Goal: Task Accomplishment & Management: Complete application form

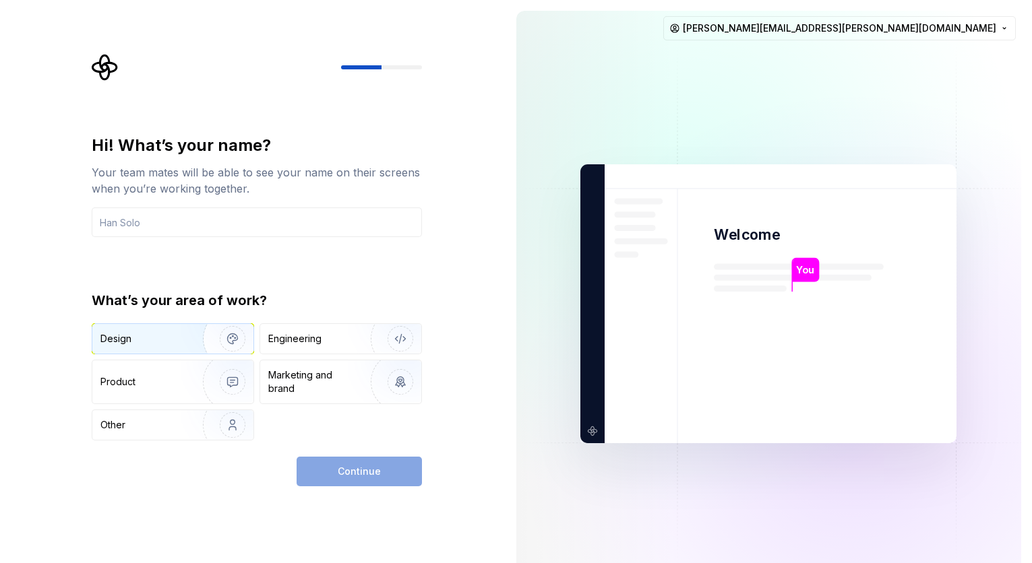
click at [177, 328] on div "Design" at bounding box center [172, 339] width 161 height 30
click at [339, 482] on div "Continue" at bounding box center [359, 472] width 125 height 30
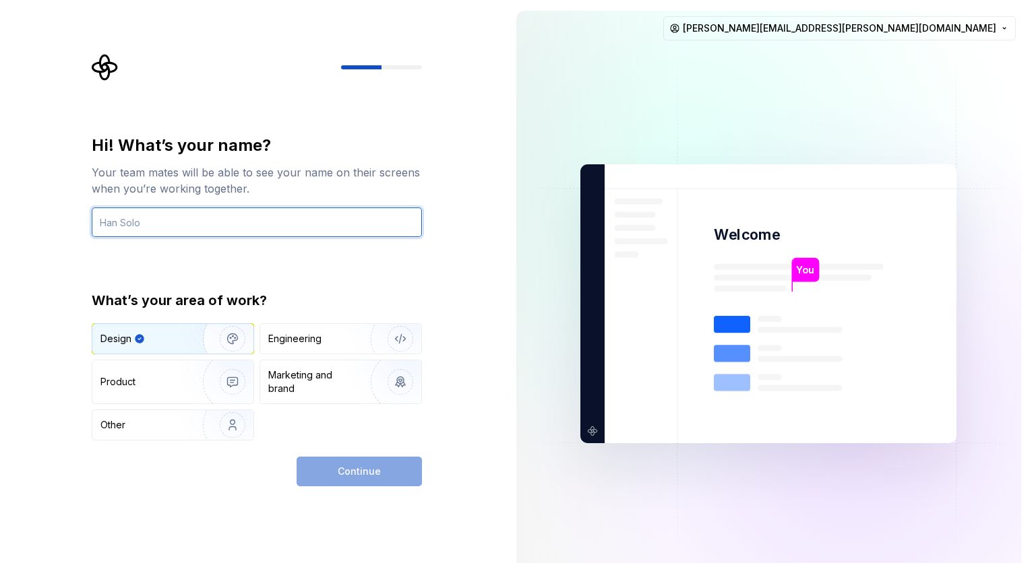
click at [232, 228] on input "text" at bounding box center [257, 223] width 330 height 30
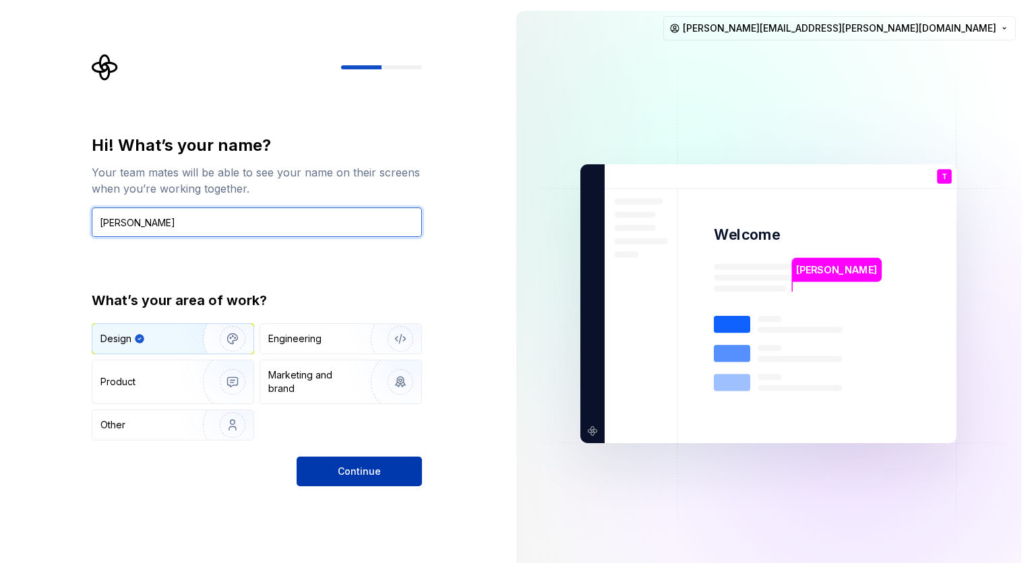
type input "[PERSON_NAME]"
click at [353, 480] on button "Continue" at bounding box center [359, 472] width 125 height 30
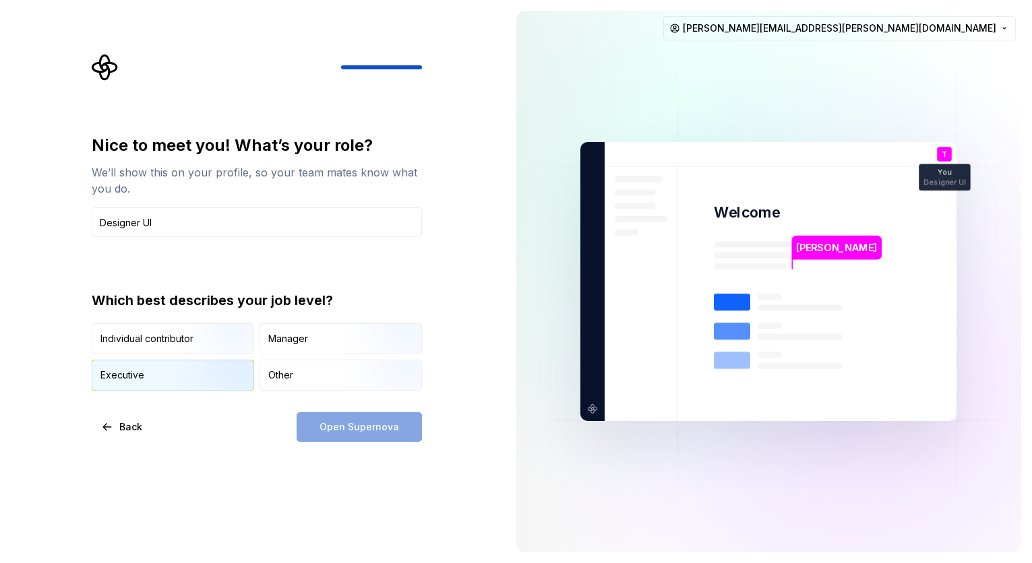
type input "Designer UI"
click at [214, 365] on img "button" at bounding box center [221, 392] width 86 height 90
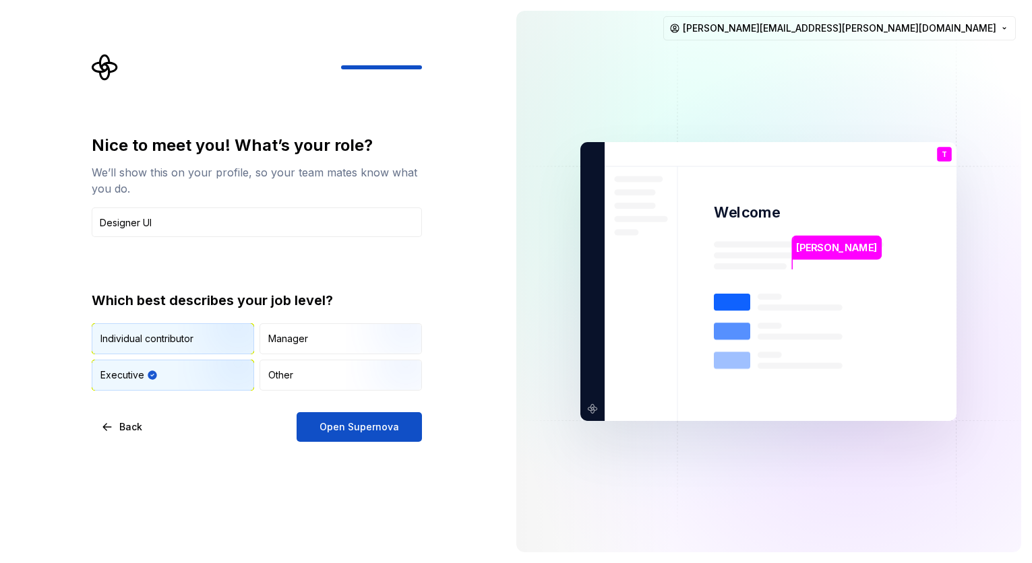
click at [214, 342] on img "button" at bounding box center [221, 356] width 86 height 90
click at [213, 381] on img "button" at bounding box center [221, 392] width 86 height 90
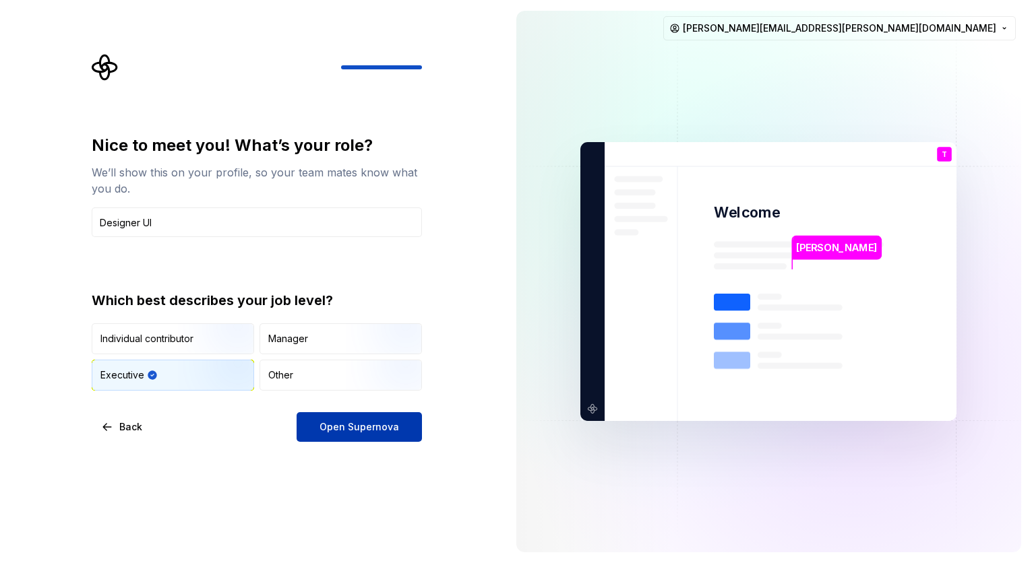
click at [387, 423] on span "Open Supernova" at bounding box center [359, 427] width 80 height 13
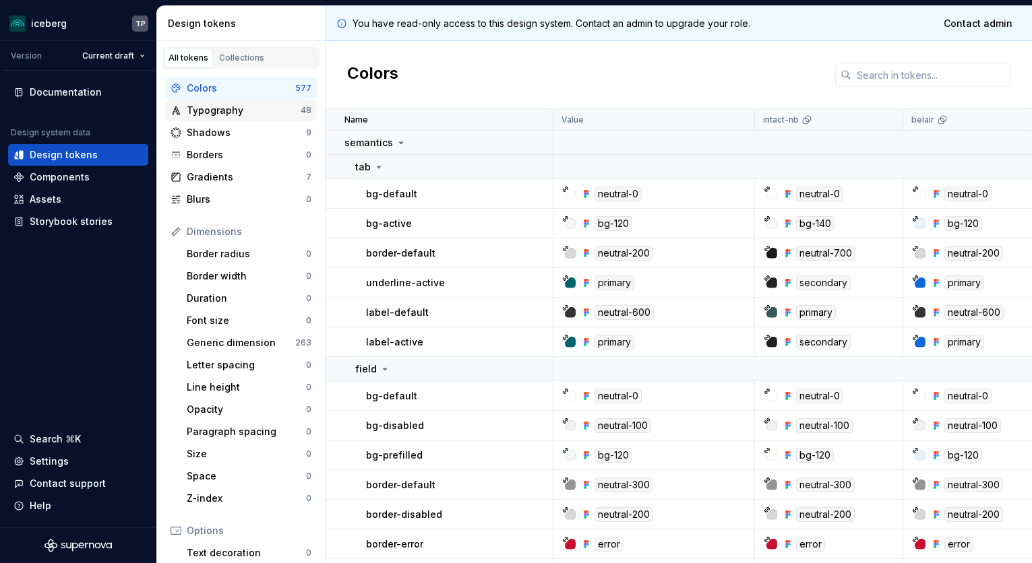
click at [187, 108] on div "Typography" at bounding box center [244, 110] width 114 height 13
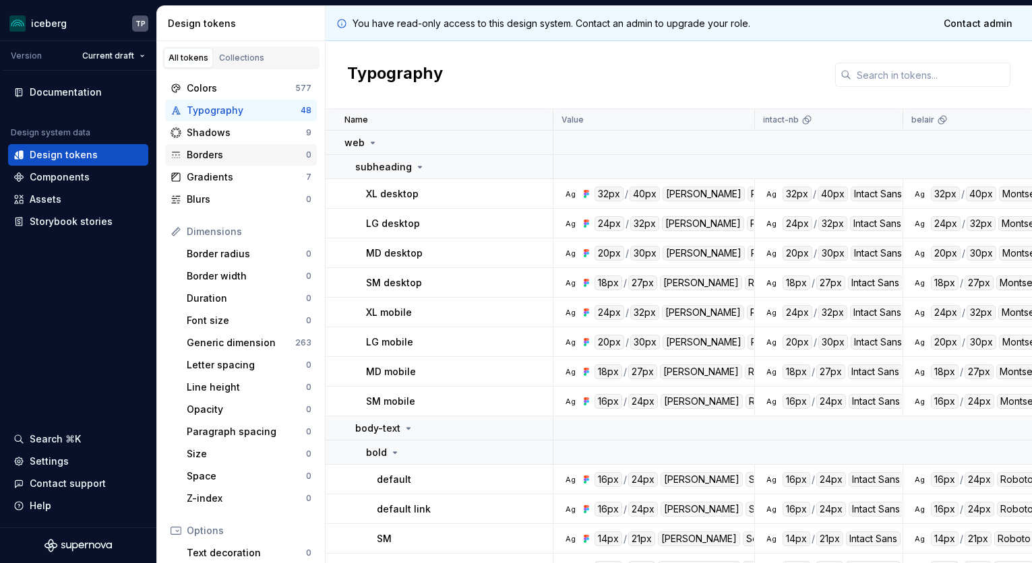
click at [194, 146] on div "Borders 0" at bounding box center [241, 155] width 152 height 22
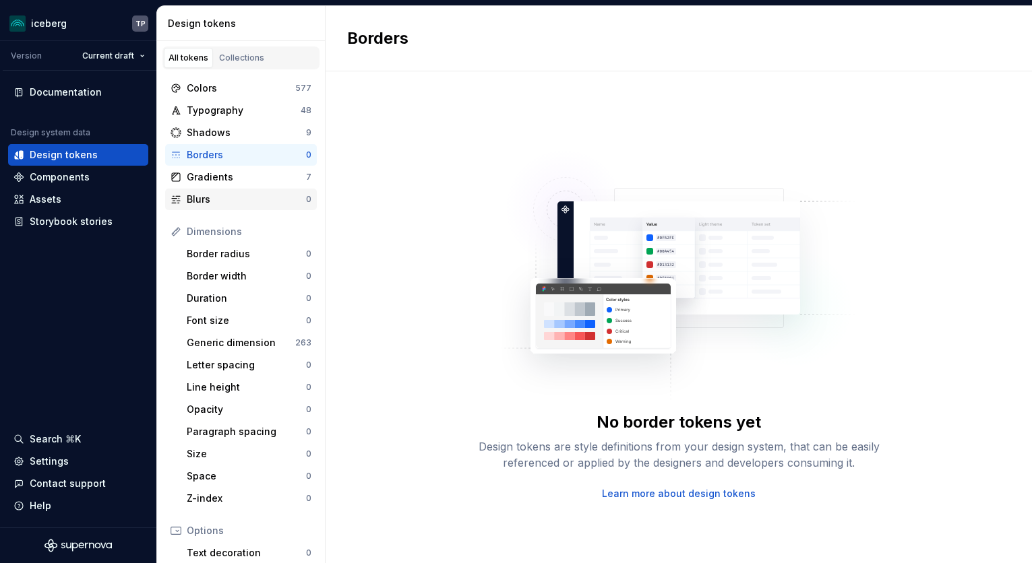
click at [199, 191] on div "Blurs 0" at bounding box center [241, 200] width 152 height 22
click at [15, 322] on div "Documentation Design system data Design tokens Components Assets Storybook stor…" at bounding box center [78, 299] width 156 height 457
